Goal: Navigation & Orientation: Understand site structure

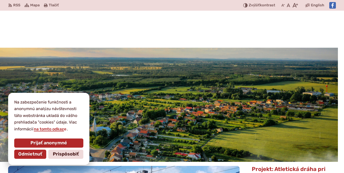
scroll to position [883, 0]
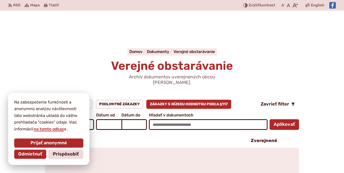
scroll to position [344, 0]
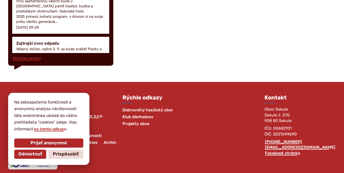
scroll to position [514, 0]
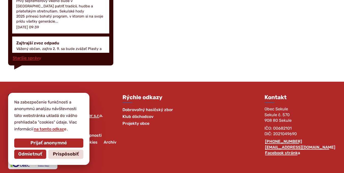
scroll to position [518, 0]
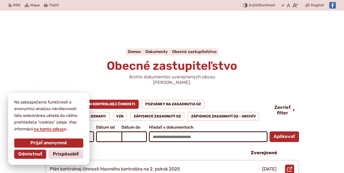
scroll to position [431, 0]
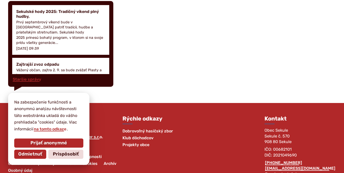
scroll to position [514, 0]
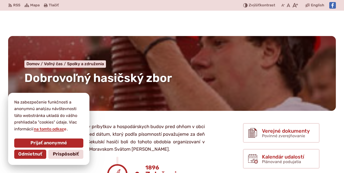
scroll to position [2237, 0]
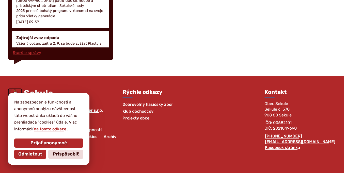
scroll to position [899, 0]
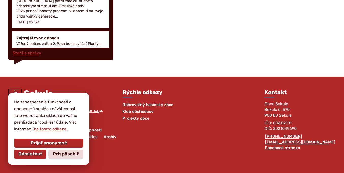
scroll to position [841, 0]
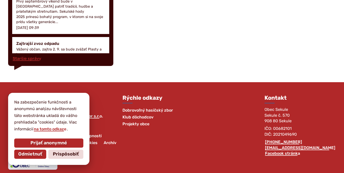
scroll to position [344, 0]
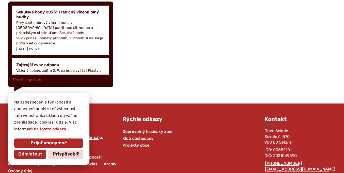
scroll to position [344, 0]
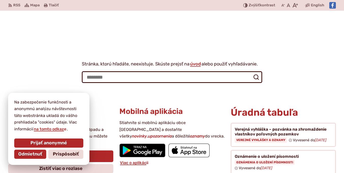
scroll to position [212, 0]
